Goal: Information Seeking & Learning: Find contact information

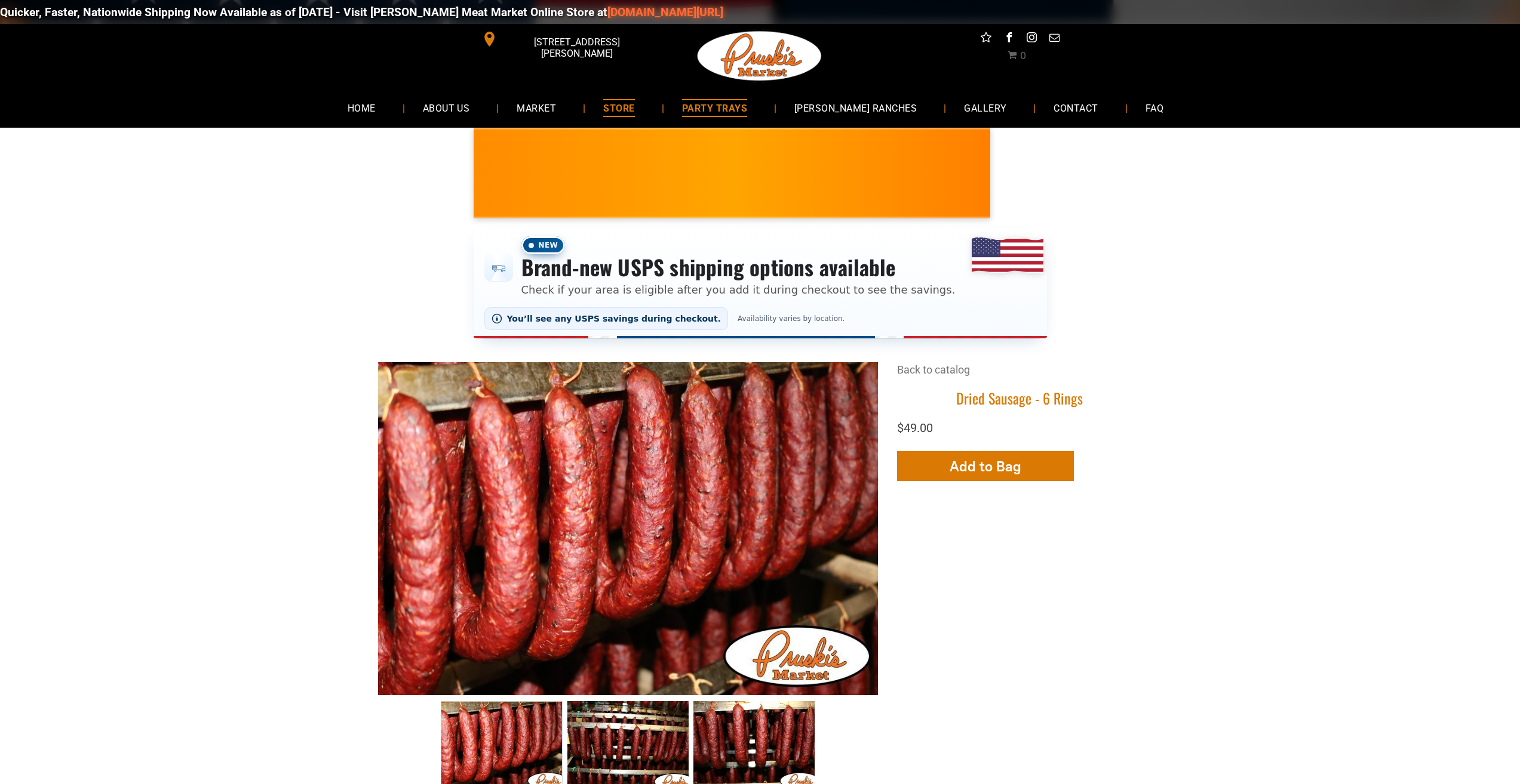
click at [747, 121] on link "PARTY TRAYS" at bounding box center [714, 107] width 101 height 32
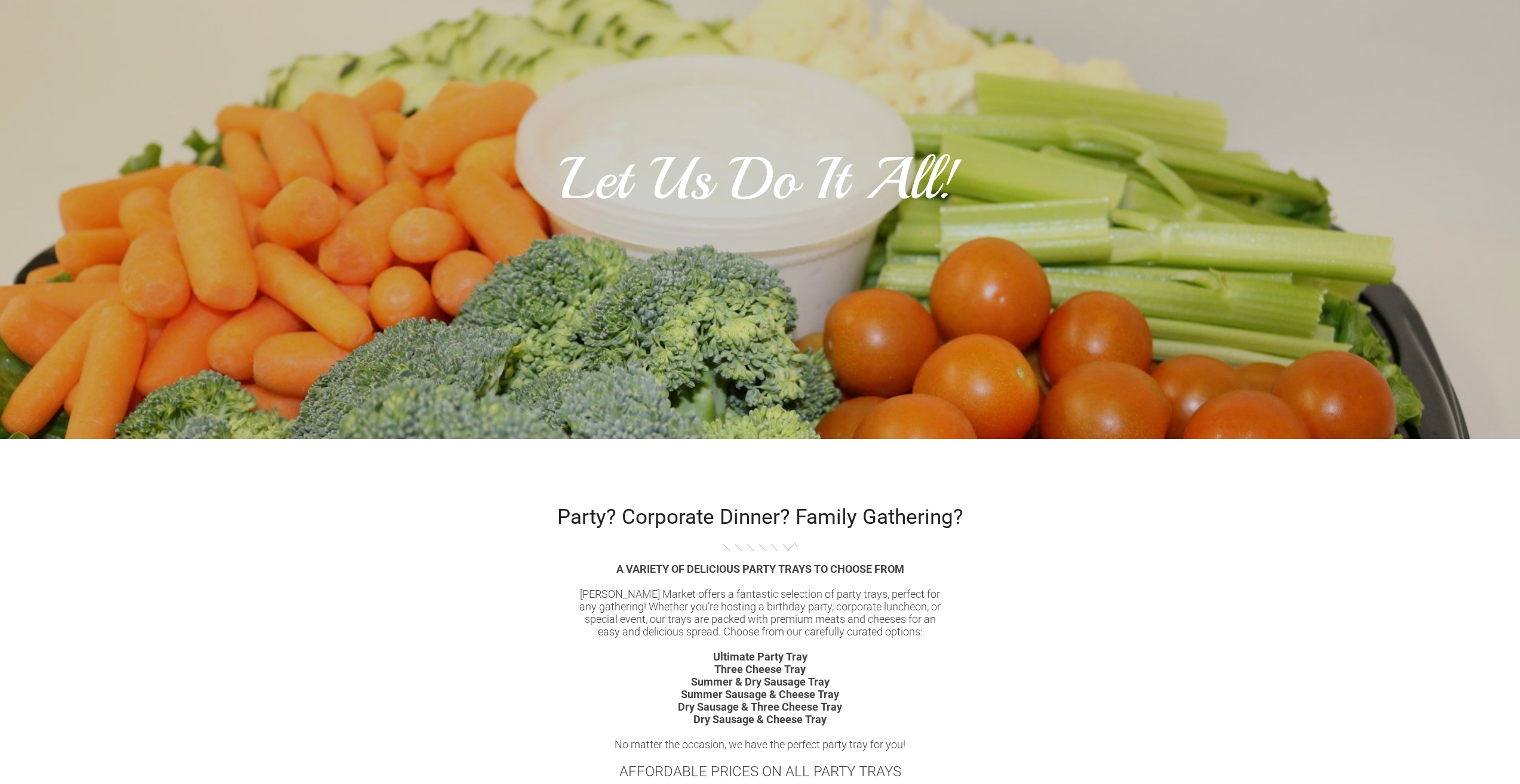
scroll to position [358, 0]
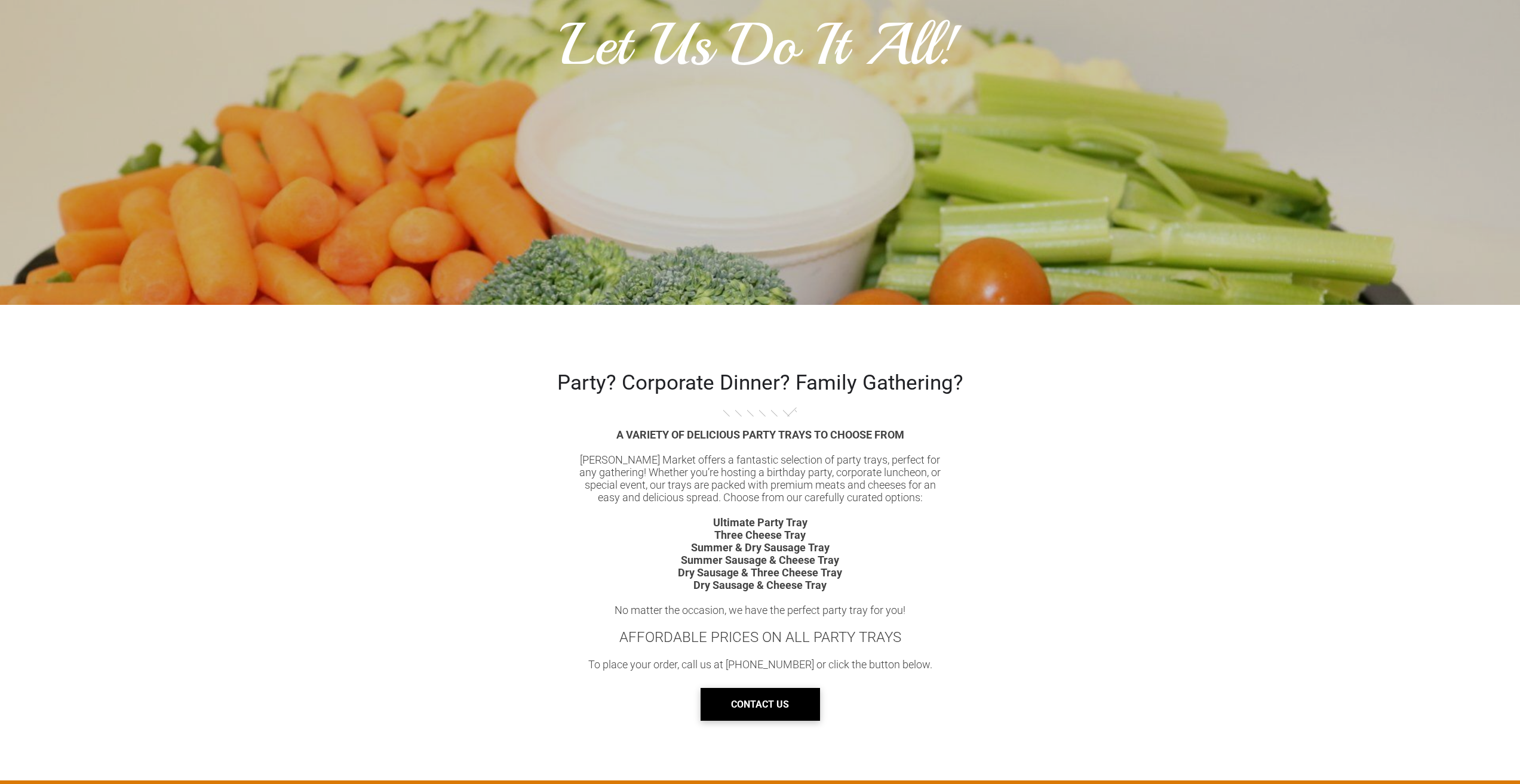
click at [769, 710] on span "CONTACT US" at bounding box center [760, 705] width 58 height 30
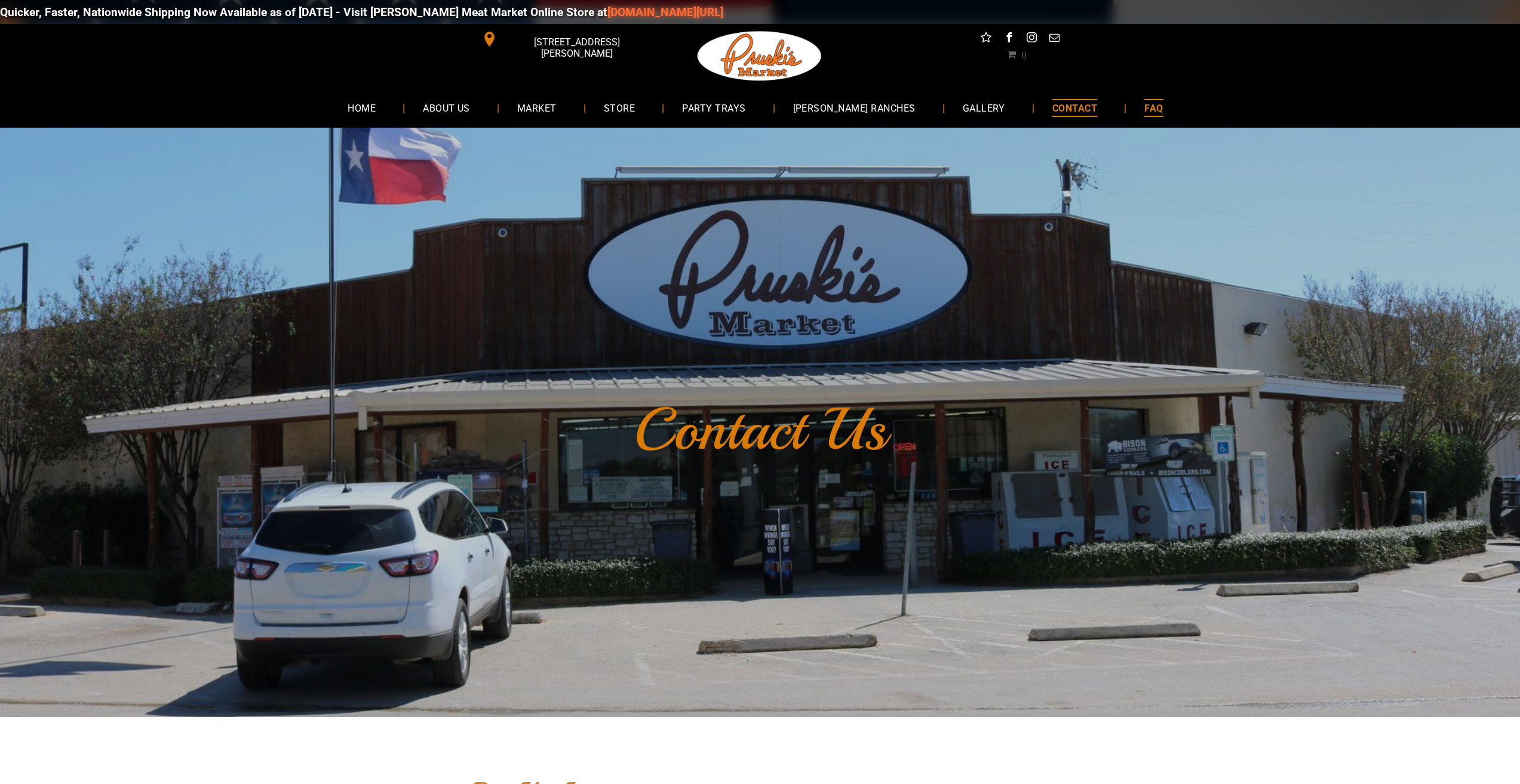
click at [1131, 121] on link "FAQ" at bounding box center [1153, 107] width 54 height 32
